Goal: Transaction & Acquisition: Download file/media

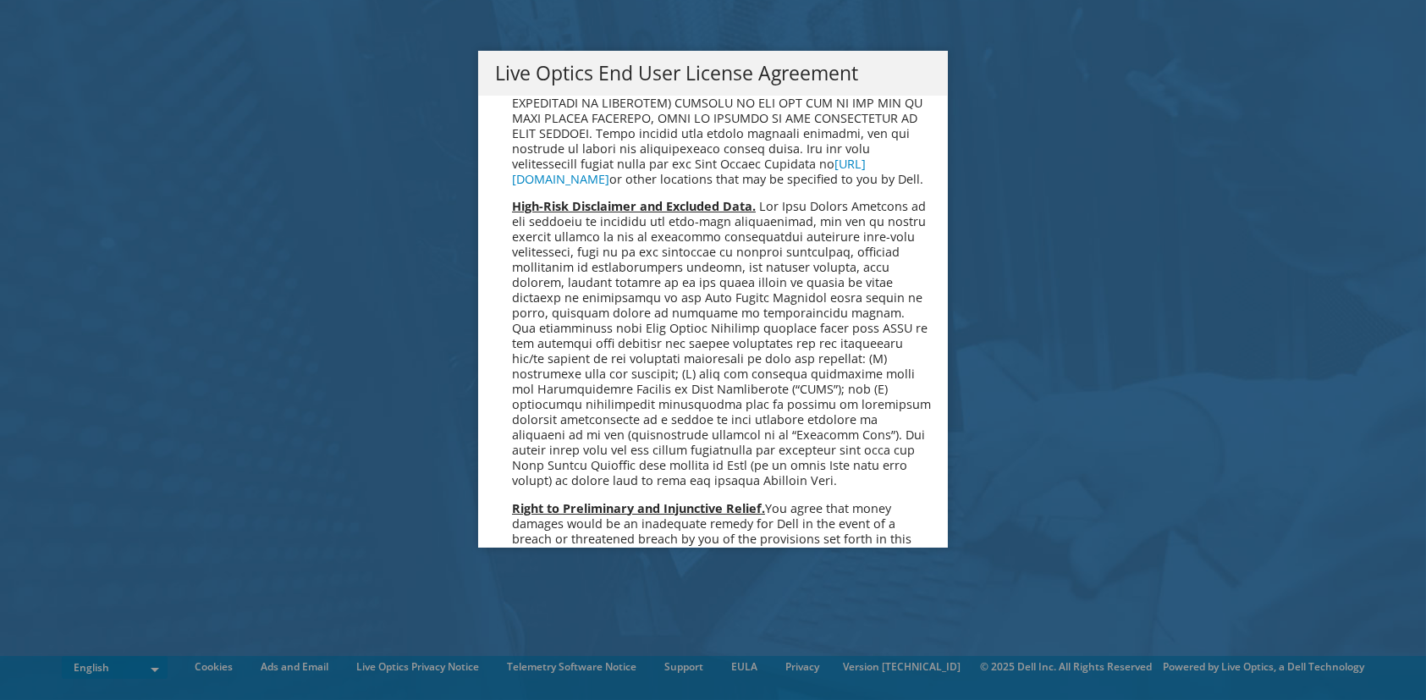
scroll to position [6396, 0]
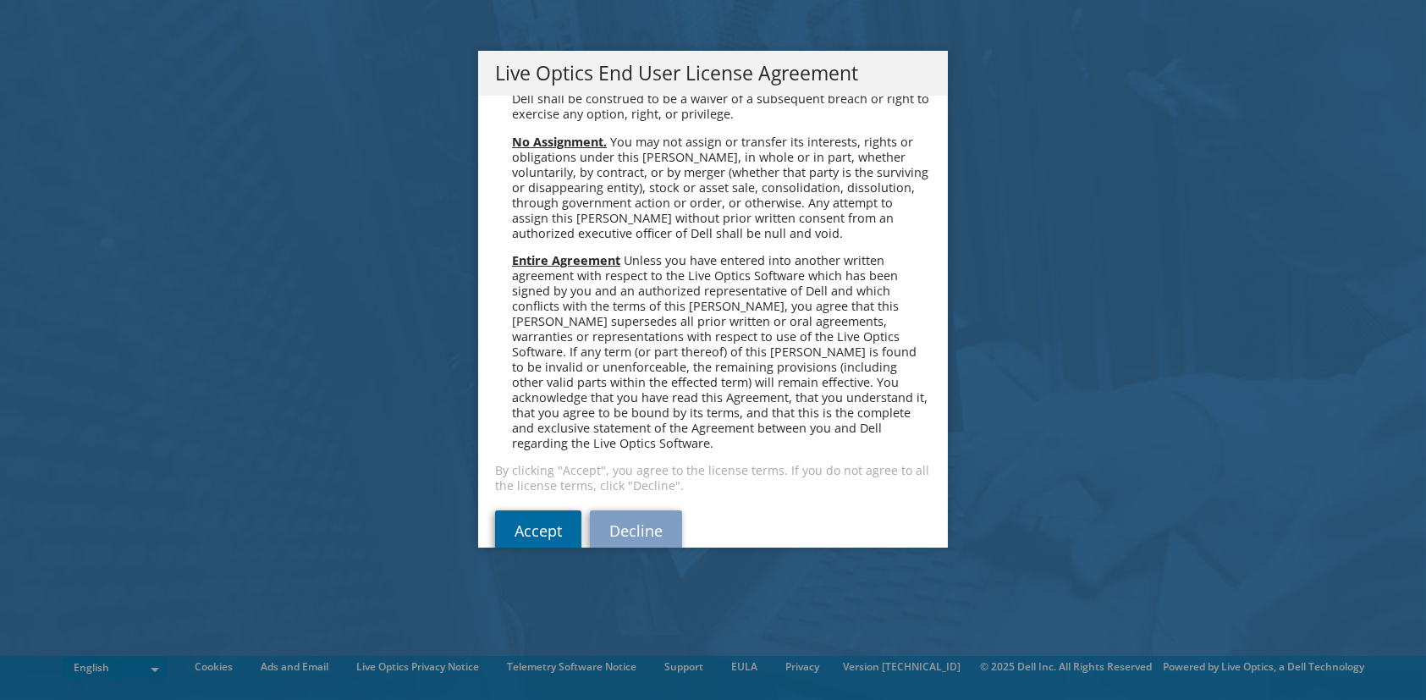
drag, startPoint x: 546, startPoint y: 502, endPoint x: 555, endPoint y: 499, distance: 9.6
click at [546, 510] on link "Accept" at bounding box center [538, 530] width 86 height 41
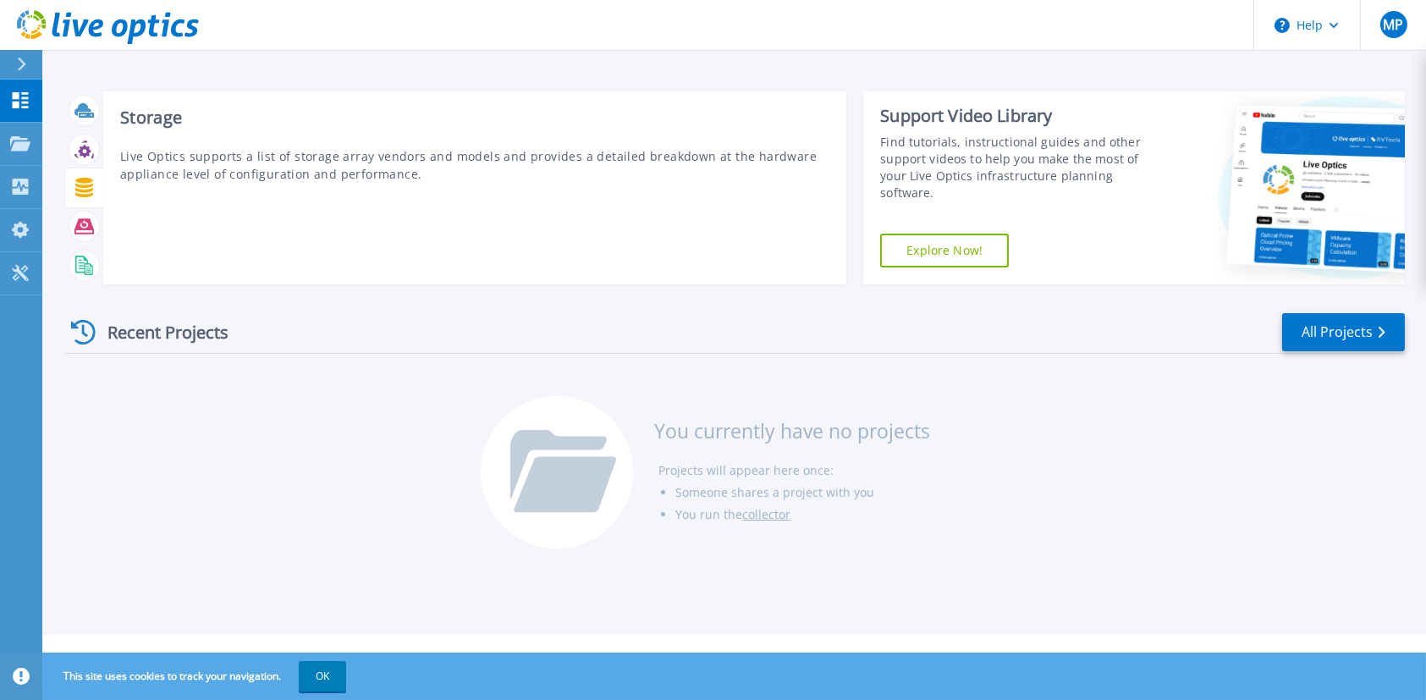
click at [84, 185] on icon at bounding box center [84, 187] width 18 height 19
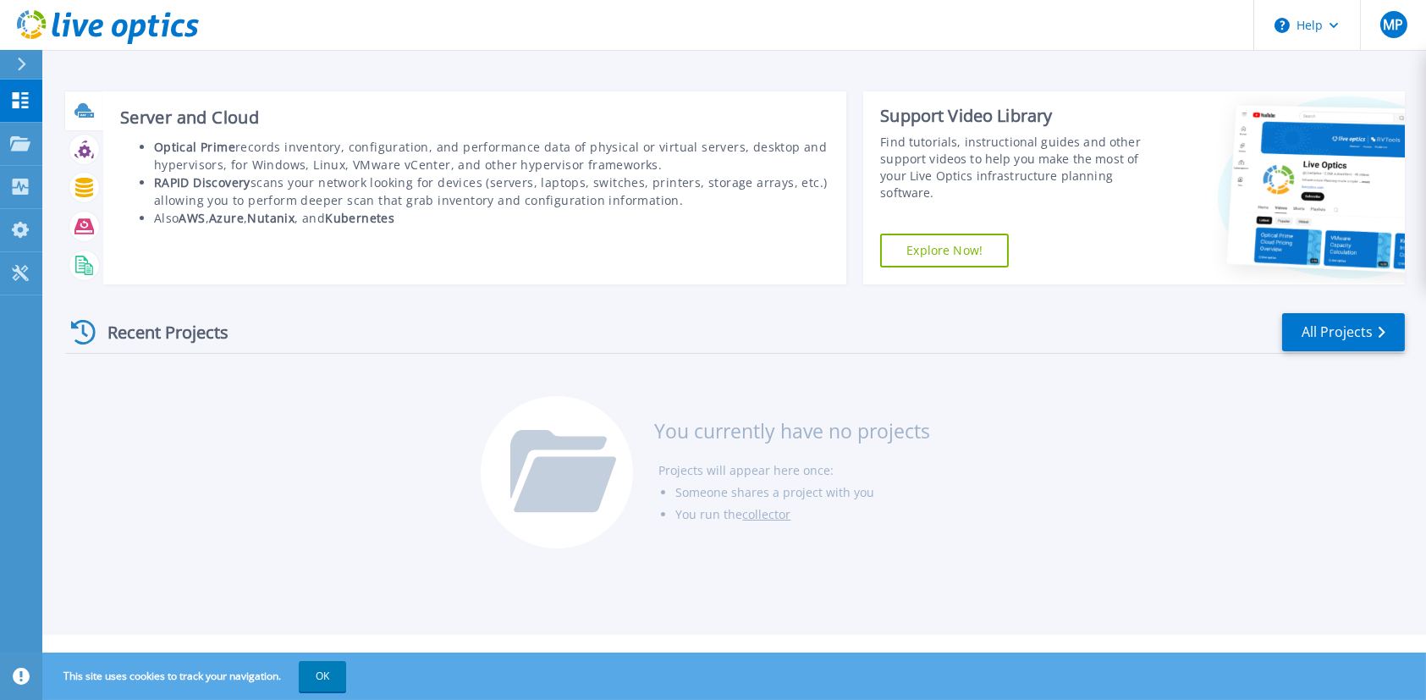
click at [662, 244] on div "Server and Cloud Optical Prime records inventory, configuration, and performanc…" at bounding box center [474, 187] width 743 height 193
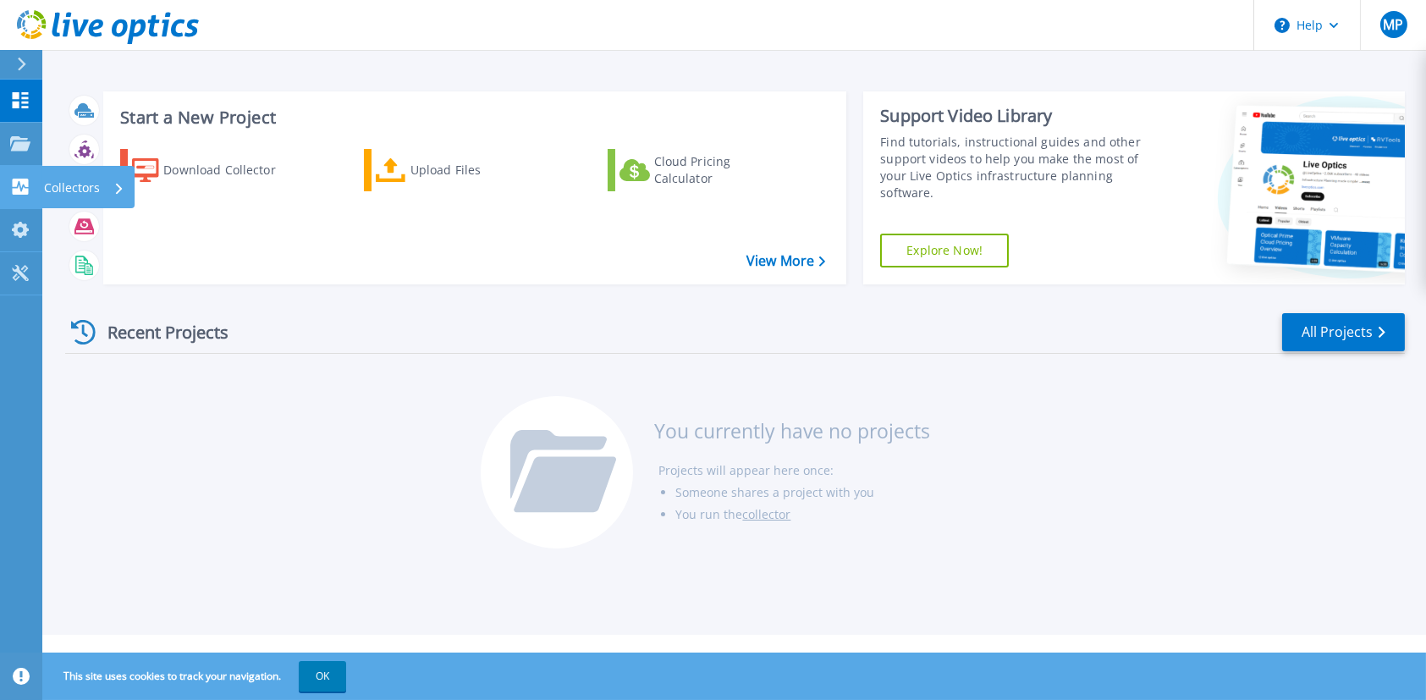
click at [66, 184] on p "Collectors" at bounding box center [72, 188] width 56 height 44
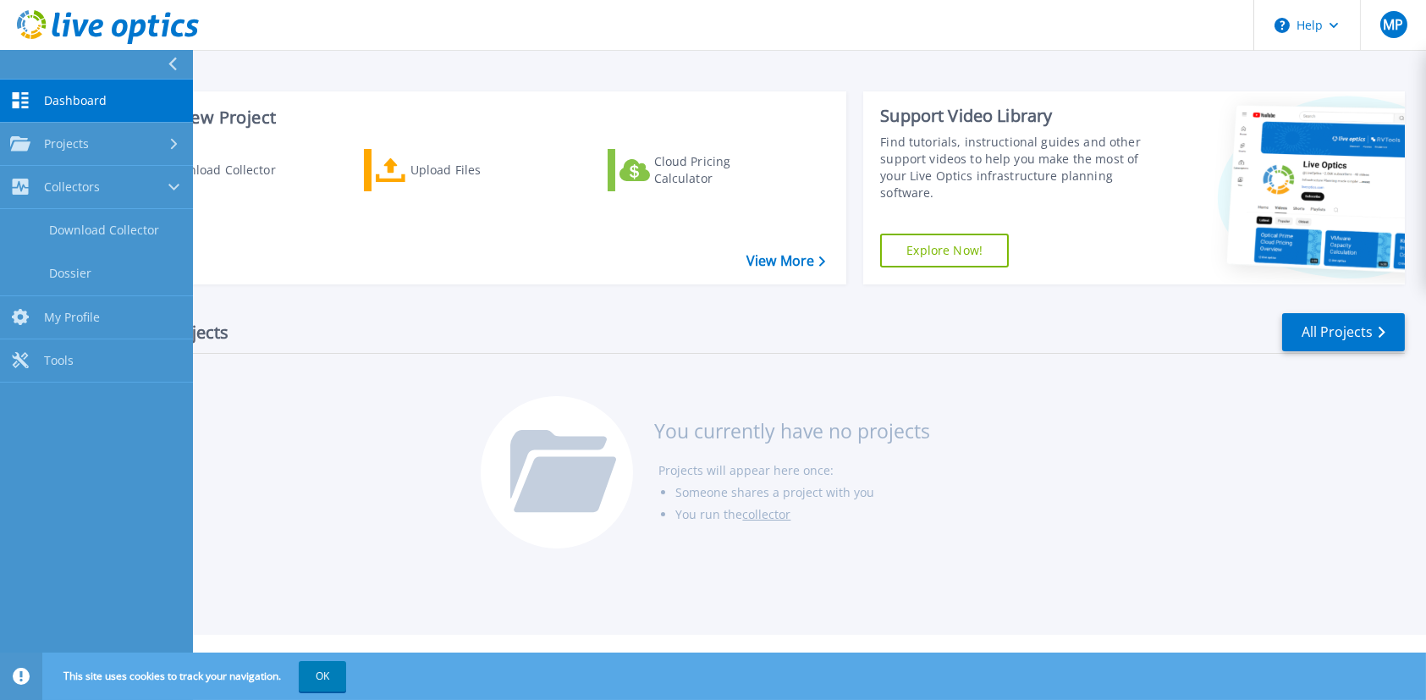
click at [420, 308] on div "Recent Projects All Projects You currently have no projects Projects will appea…" at bounding box center [734, 431] width 1339 height 267
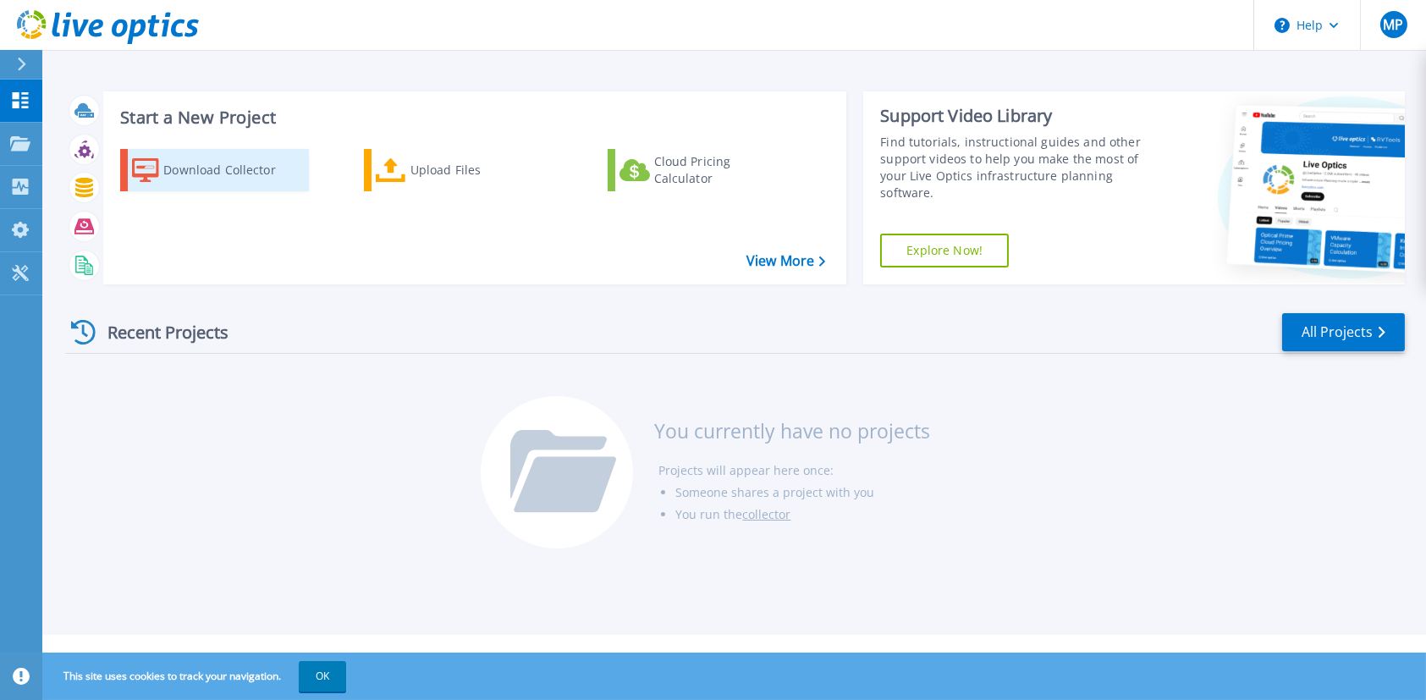
click at [224, 176] on div "Download Collector" at bounding box center [230, 170] width 135 height 34
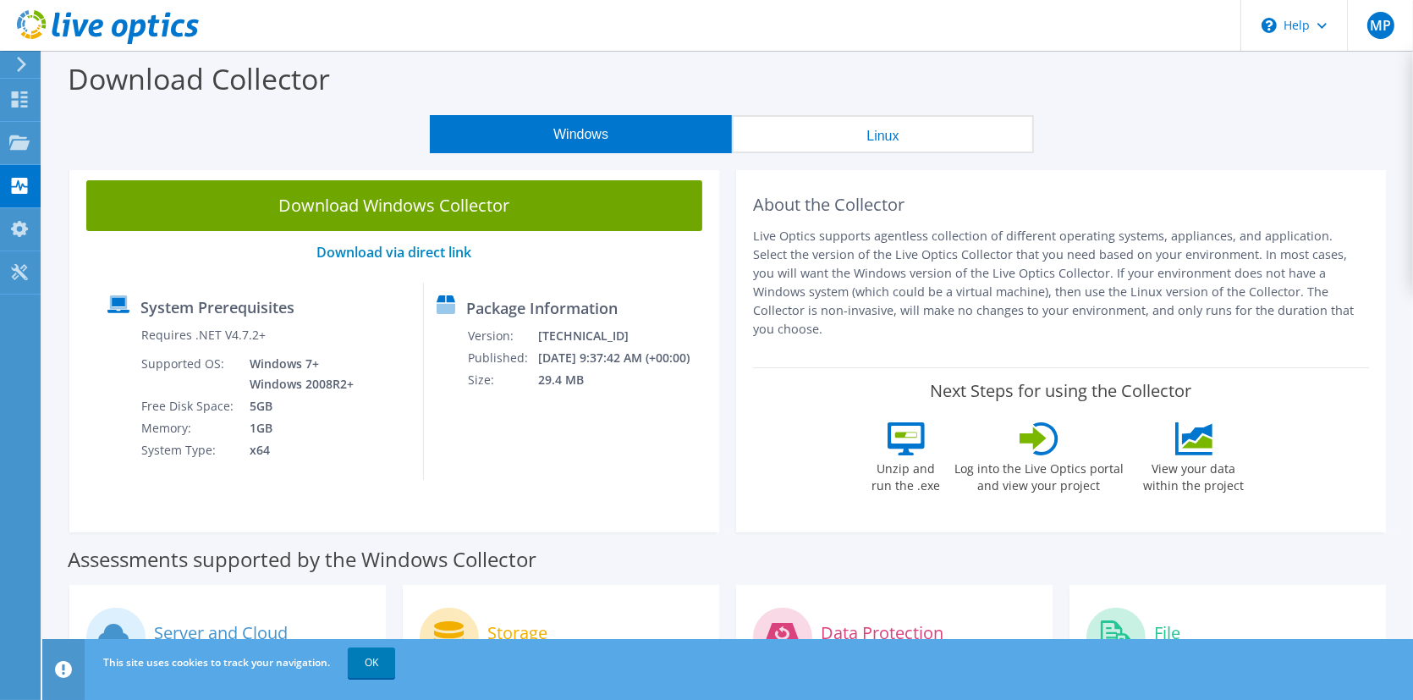
click at [902, 139] on button "Linux" at bounding box center [883, 134] width 302 height 38
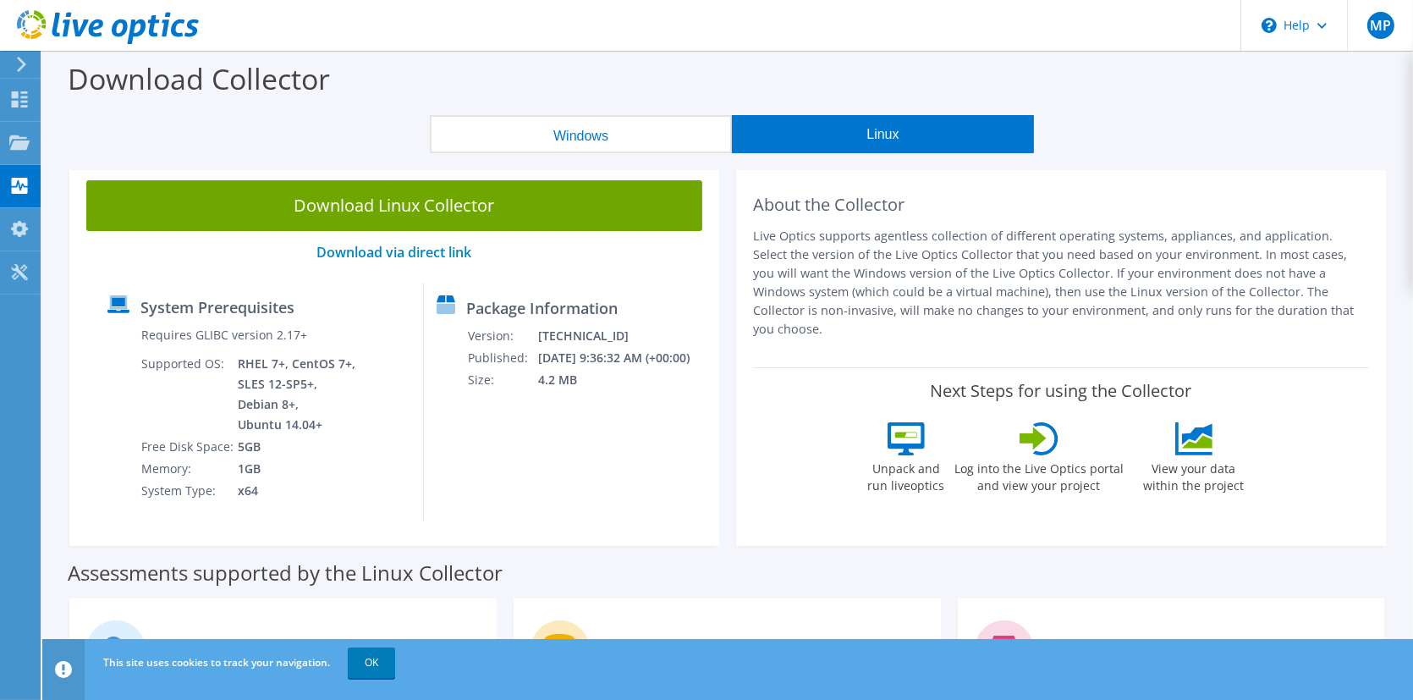
click at [567, 137] on button "Windows" at bounding box center [581, 134] width 302 height 38
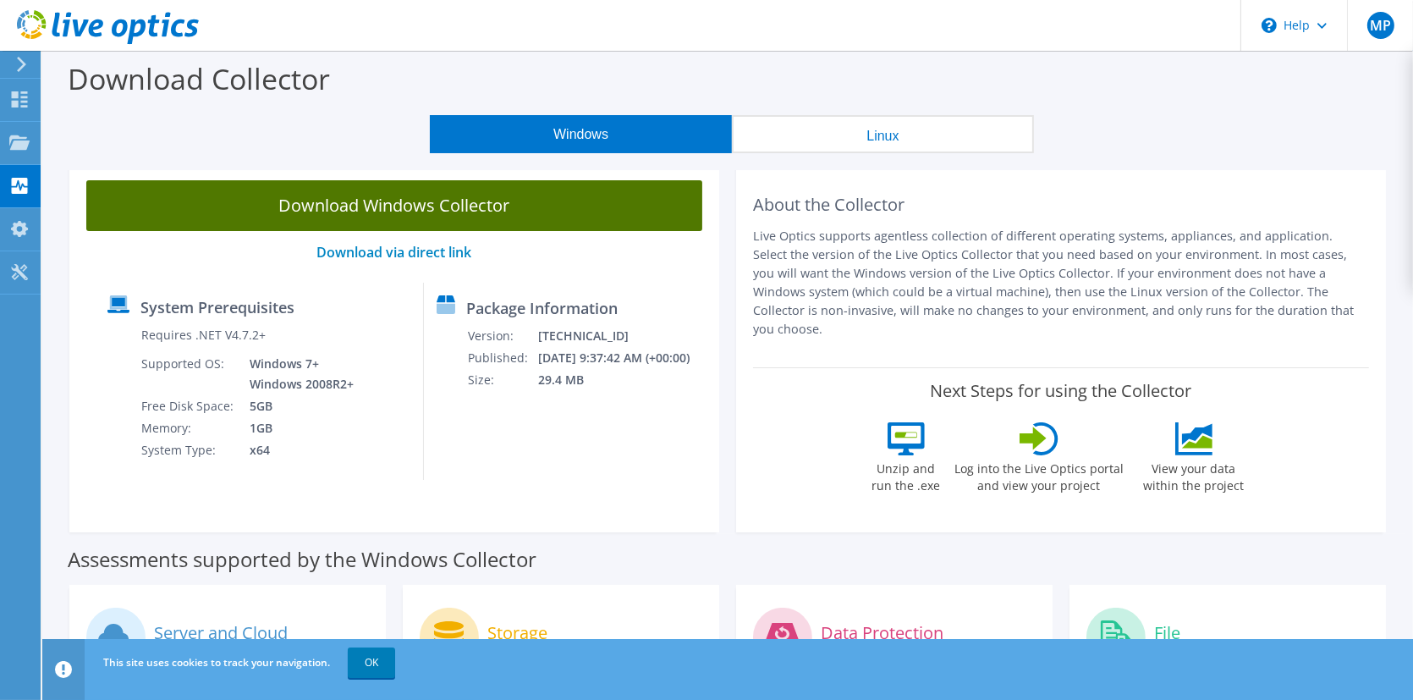
click at [390, 206] on link "Download Windows Collector" at bounding box center [394, 205] width 616 height 51
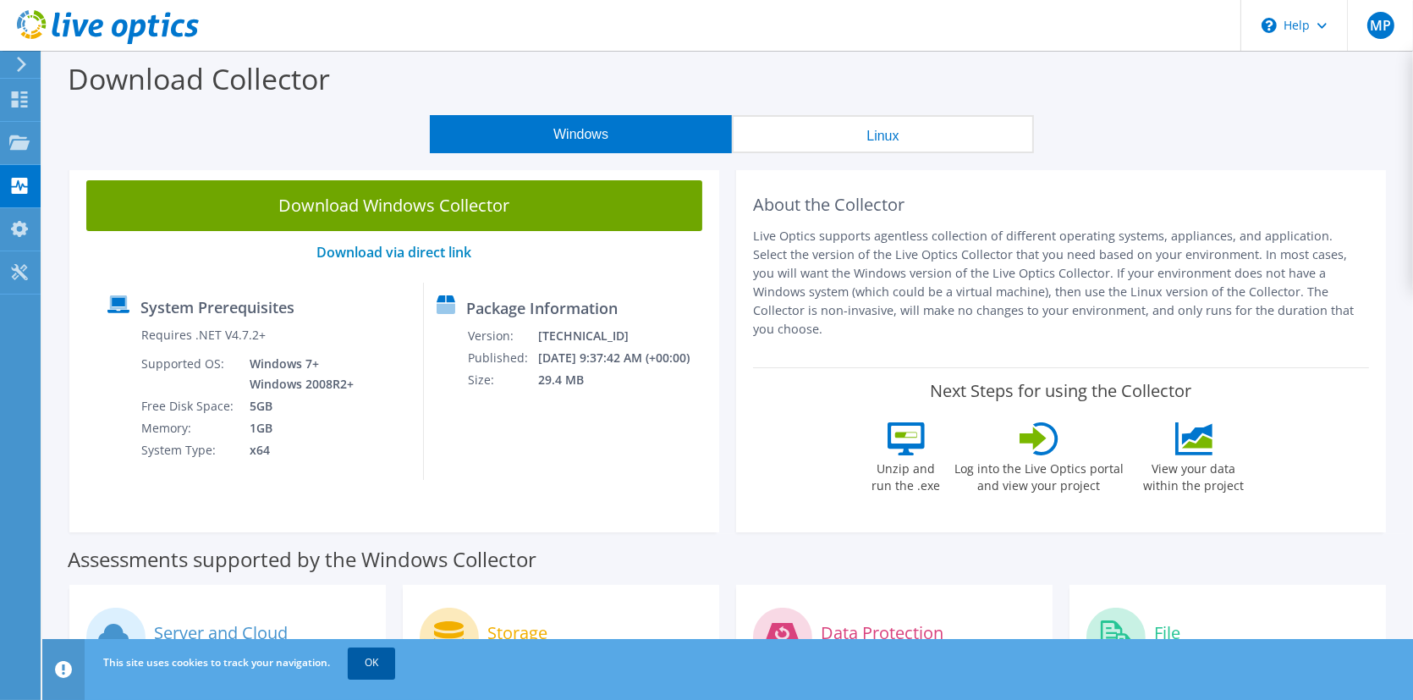
click at [379, 661] on link "OK" at bounding box center [371, 662] width 47 height 30
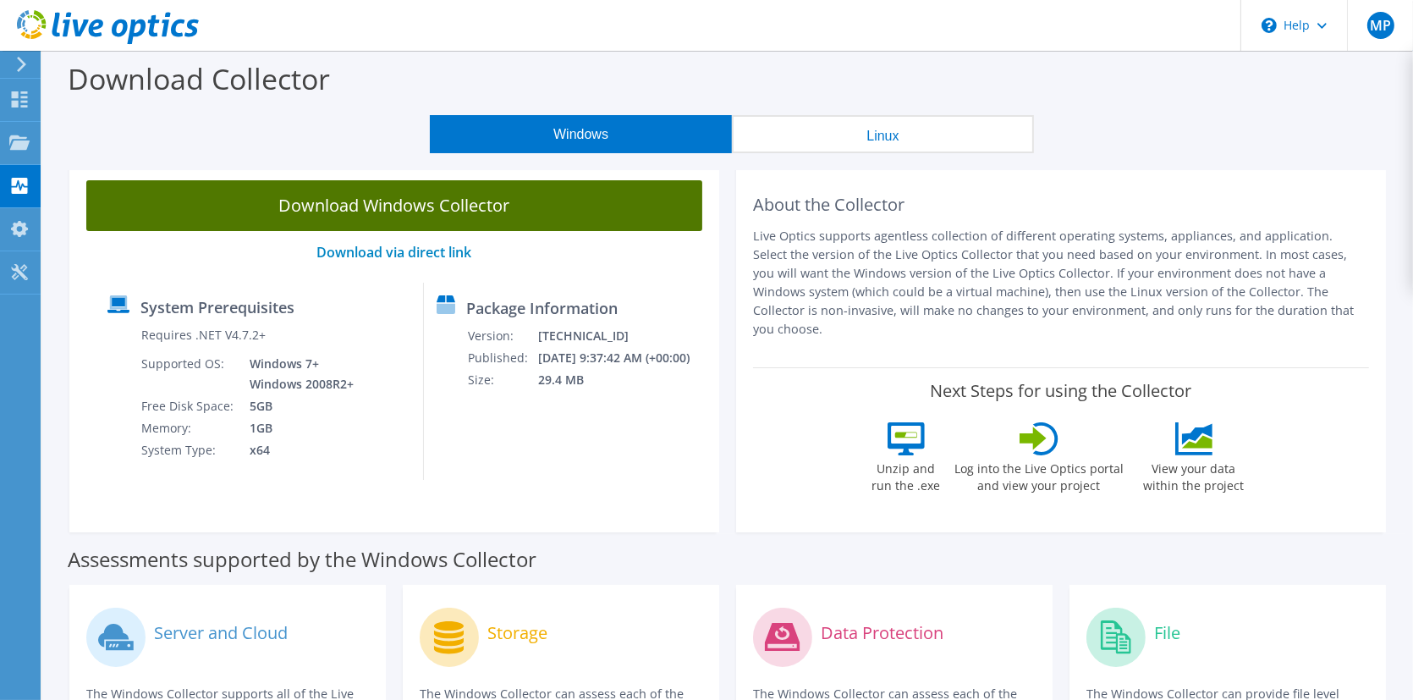
click at [377, 208] on link "Download Windows Collector" at bounding box center [394, 205] width 616 height 51
